Goal: Information Seeking & Learning: Learn about a topic

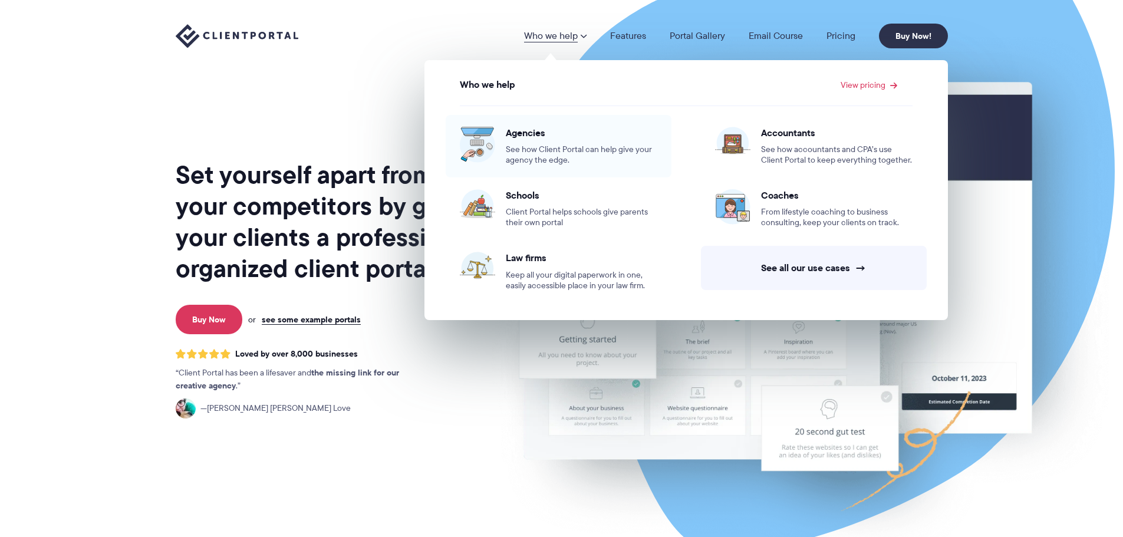
click at [532, 150] on span "See how Client Portal can help give your agency the edge." at bounding box center [582, 154] width 152 height 21
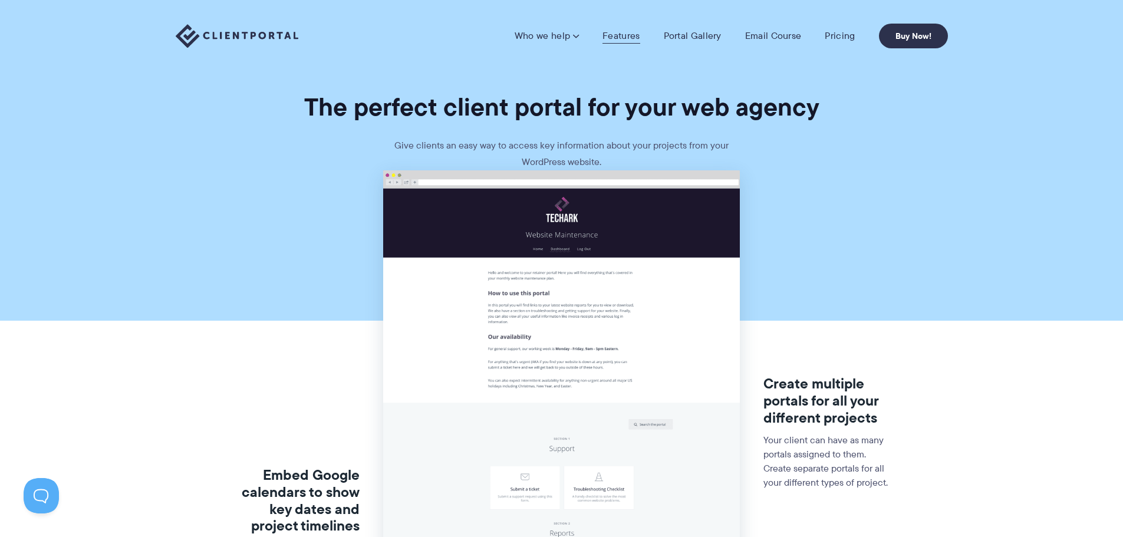
click at [623, 35] on link "Features" at bounding box center [621, 36] width 37 height 12
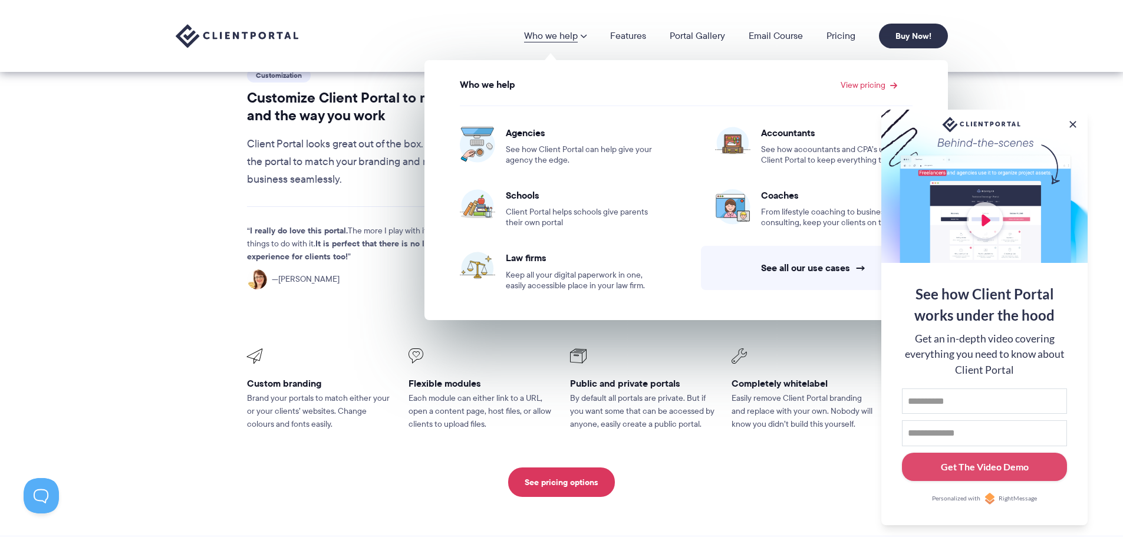
scroll to position [236, 0]
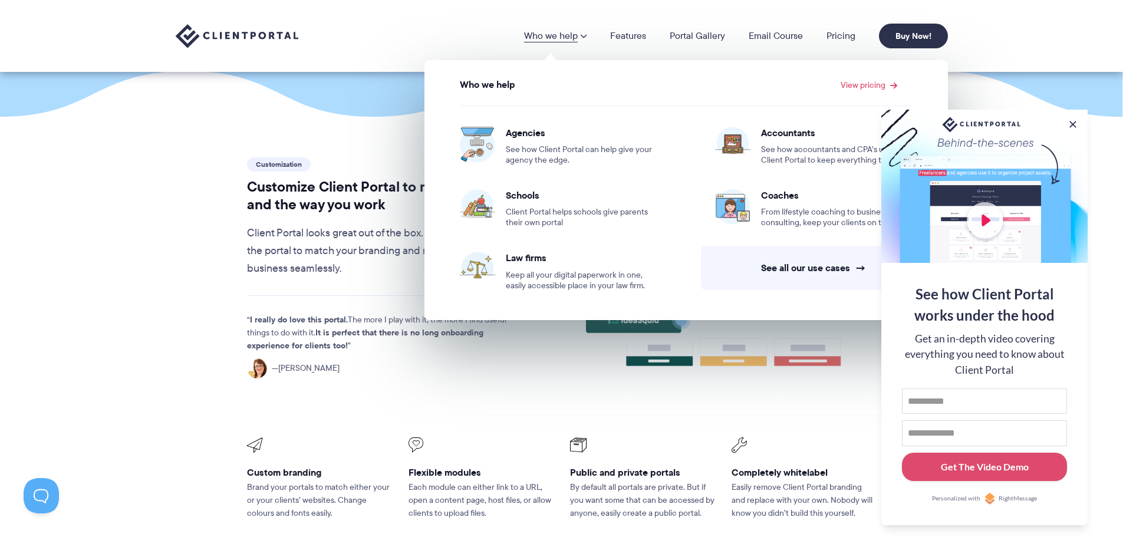
click at [668, 366] on icon at bounding box center [721, 277] width 311 height 245
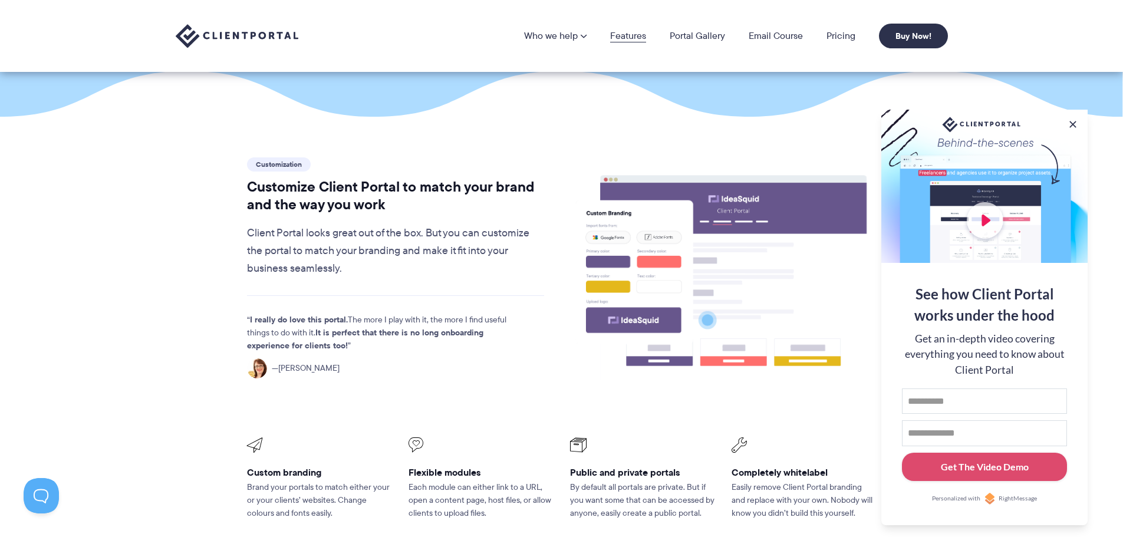
click at [639, 34] on link "Features" at bounding box center [628, 35] width 36 height 9
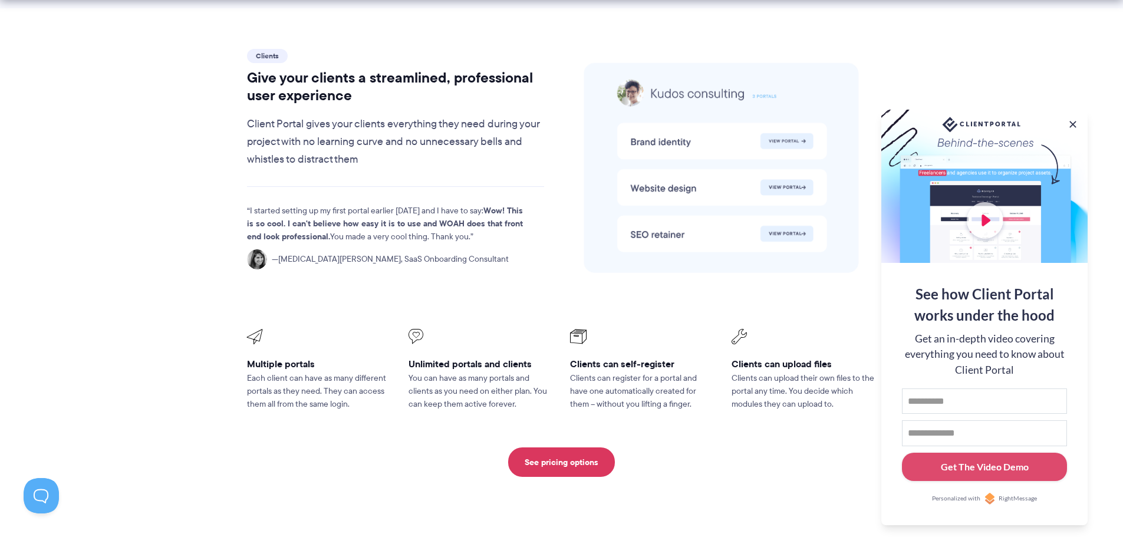
scroll to position [2477, 0]
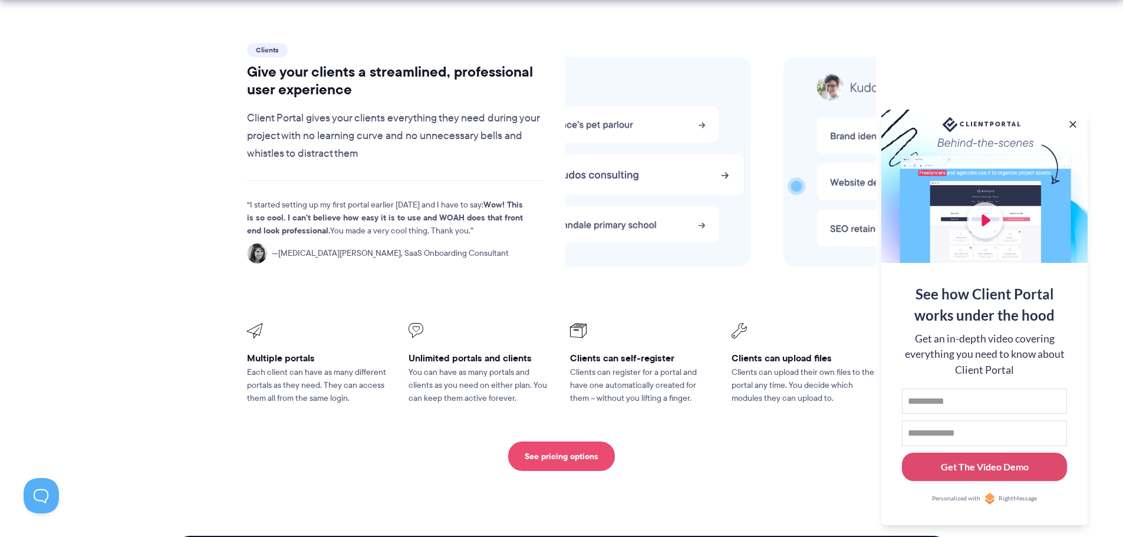
click at [533, 442] on link "See pricing options" at bounding box center [561, 456] width 107 height 29
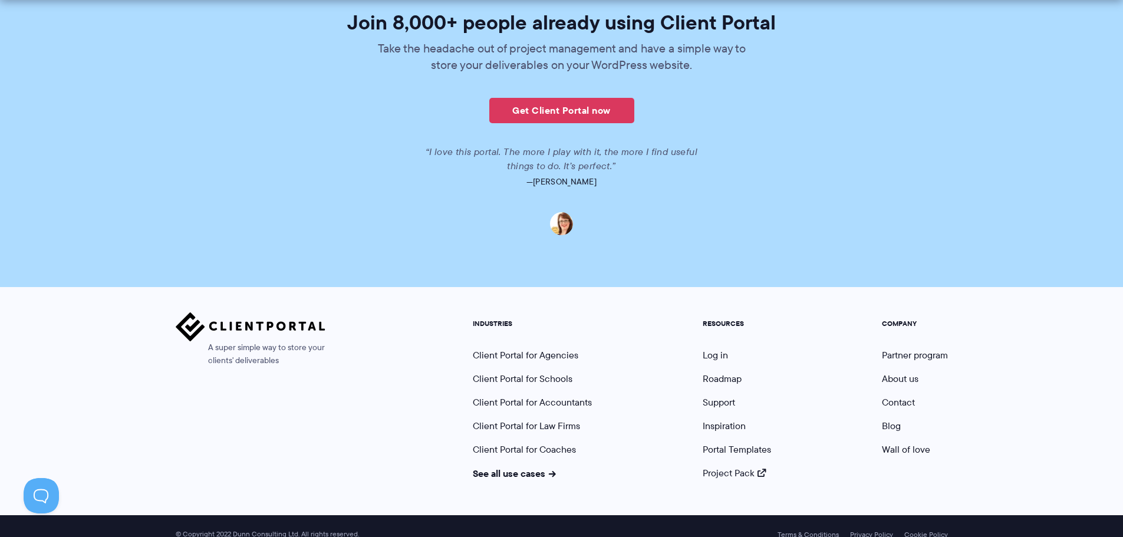
scroll to position [2891, 0]
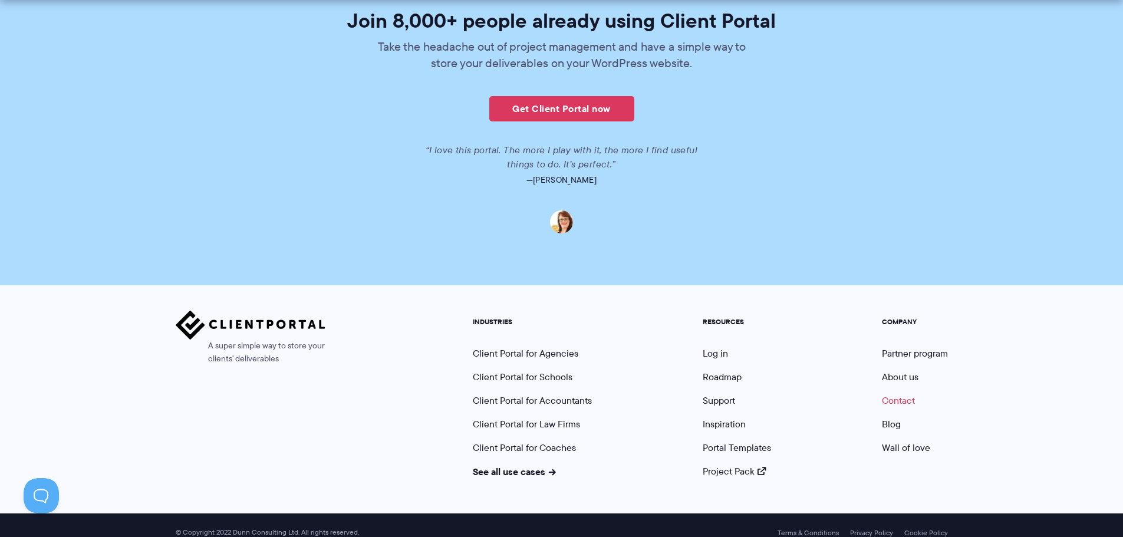
click at [892, 394] on link "Contact" at bounding box center [898, 401] width 33 height 14
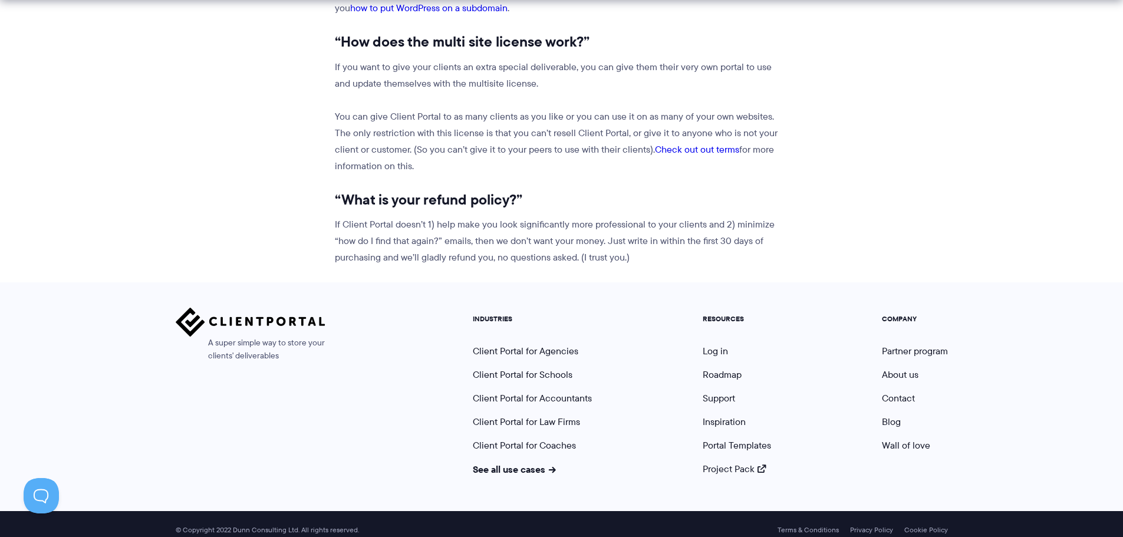
scroll to position [1497, 0]
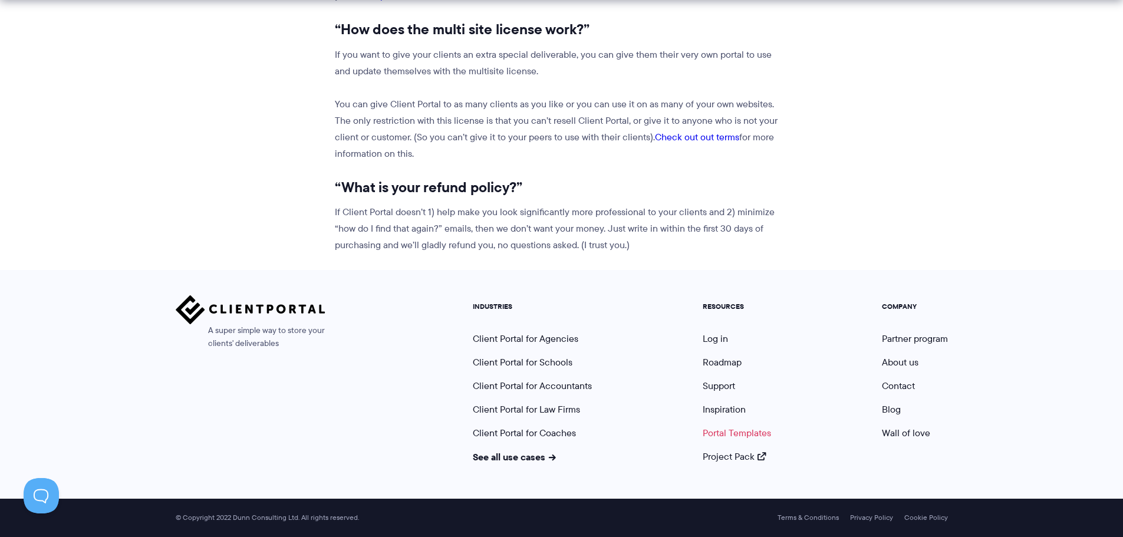
click at [722, 428] on link "Portal Templates" at bounding box center [737, 433] width 68 height 14
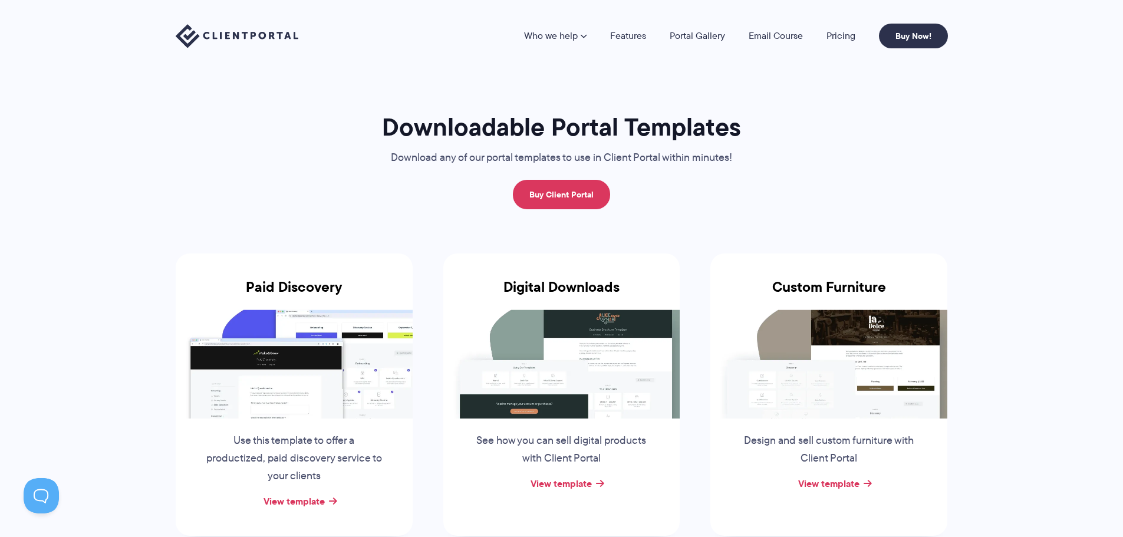
click at [266, 394] on img at bounding box center [294, 364] width 237 height 109
click at [286, 501] on link "View template" at bounding box center [294, 501] width 61 height 14
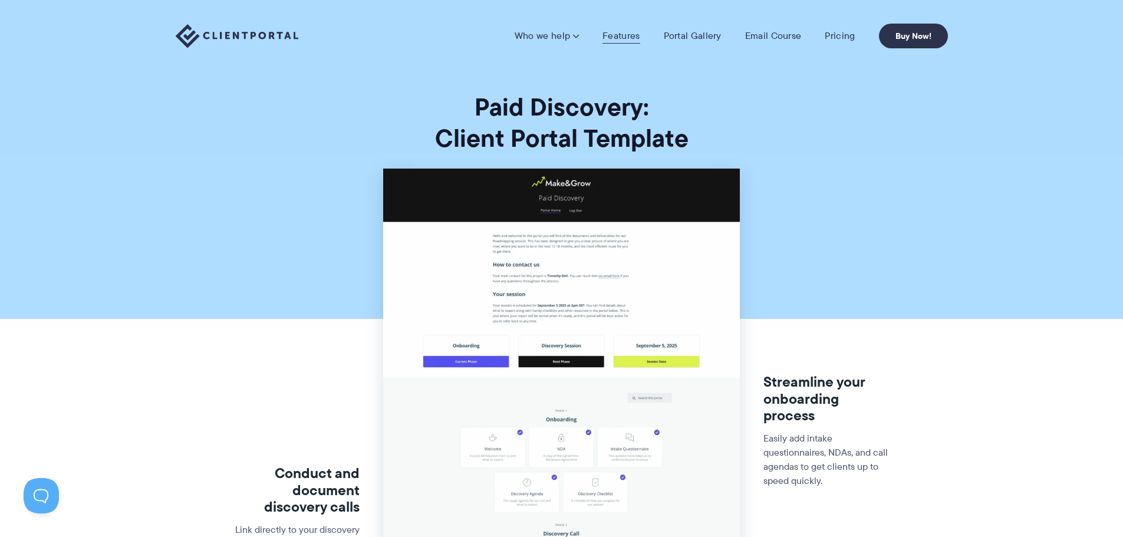
click at [629, 36] on link "Features" at bounding box center [621, 36] width 37 height 12
click at [692, 37] on link "Portal Gallery" at bounding box center [693, 36] width 58 height 12
click at [759, 37] on link "Email Course" at bounding box center [773, 36] width 57 height 12
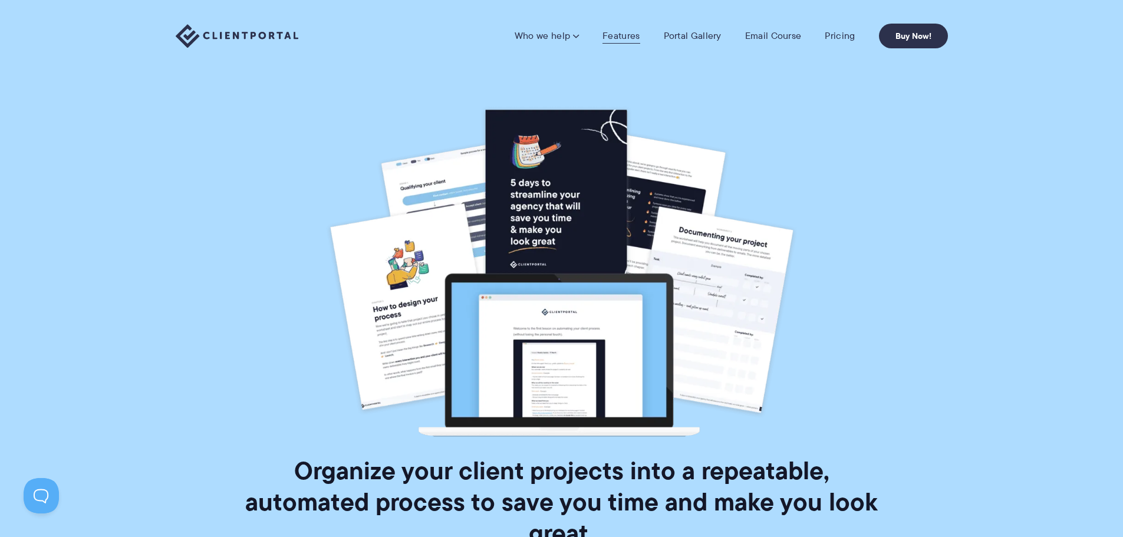
click at [607, 35] on link "Features" at bounding box center [621, 36] width 37 height 12
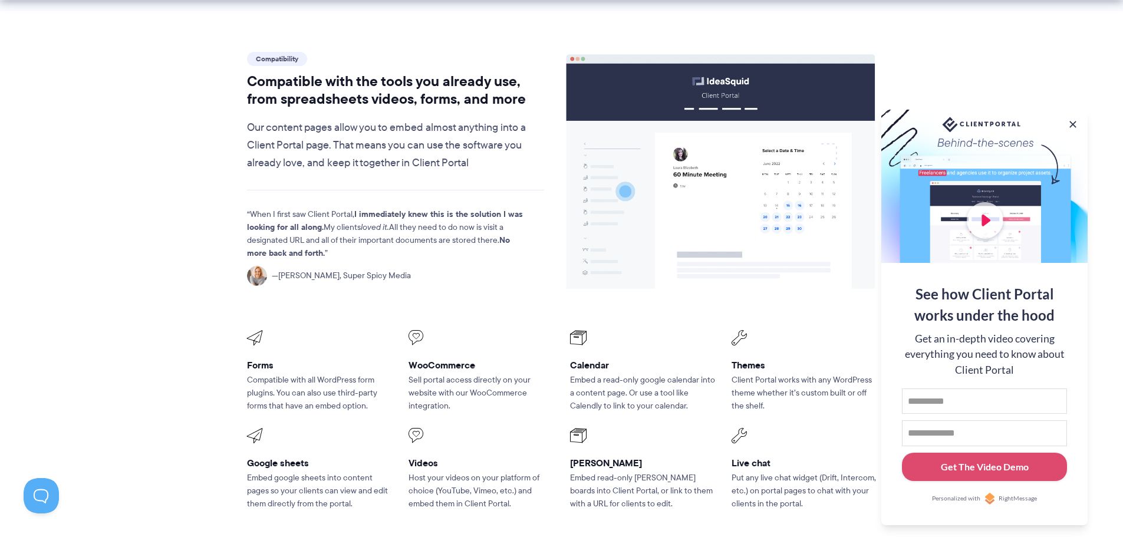
scroll to position [1710, 0]
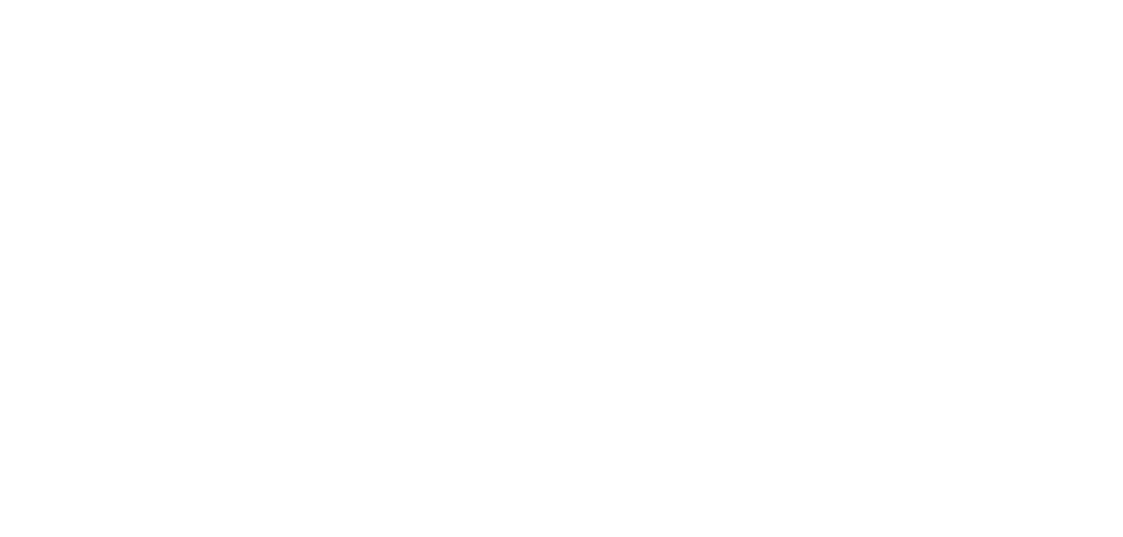
scroll to position [1481, 0]
